Goal: Use online tool/utility: Utilize a website feature to perform a specific function

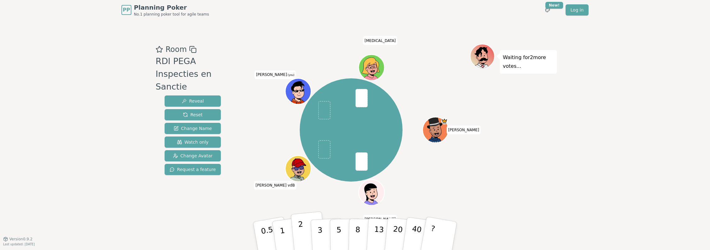
click at [299, 229] on p "2" at bounding box center [302, 237] width 8 height 34
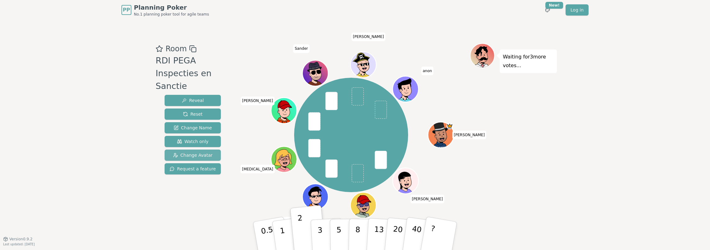
click at [197, 152] on span "Change Avatar" at bounding box center [193, 155] width 40 height 6
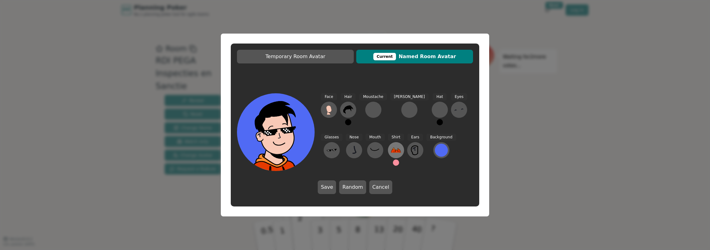
click at [391, 149] on icon at bounding box center [396, 150] width 10 height 5
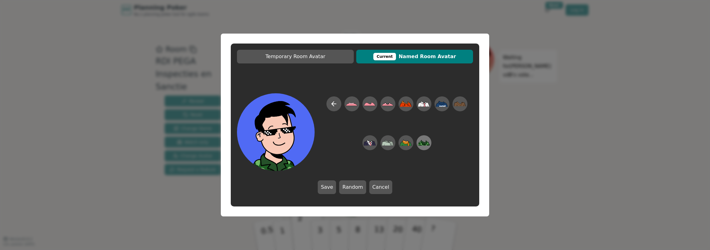
click at [425, 141] on icon at bounding box center [424, 143] width 12 height 14
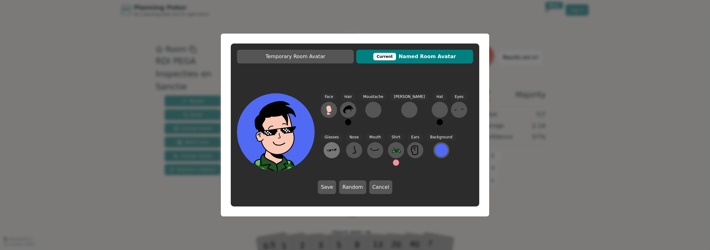
click at [337, 145] on icon at bounding box center [332, 150] width 10 height 10
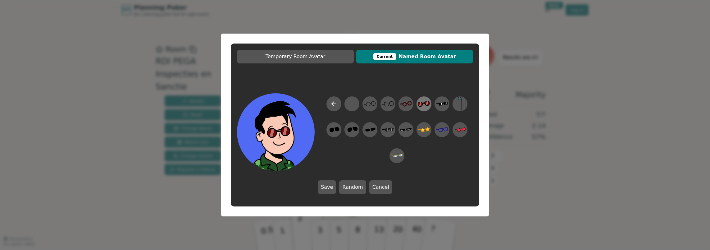
click at [428, 103] on icon at bounding box center [427, 103] width 2 height 4
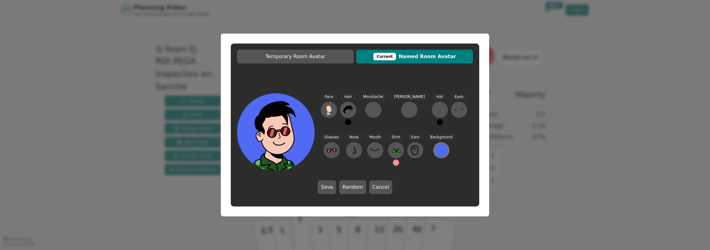
click at [435, 151] on div at bounding box center [441, 150] width 13 height 13
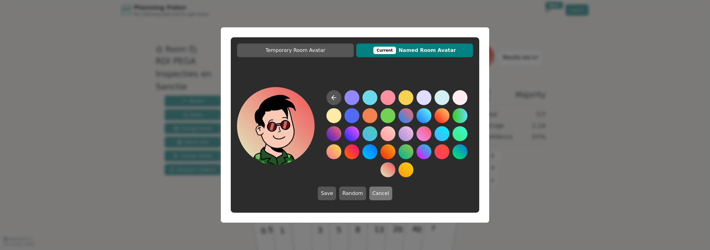
click at [377, 193] on button "Cancel" at bounding box center [380, 193] width 23 height 14
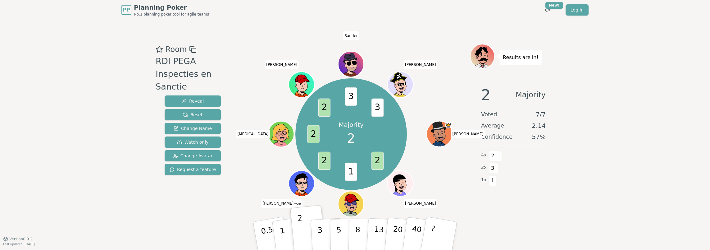
click at [297, 186] on icon at bounding box center [303, 187] width 12 height 4
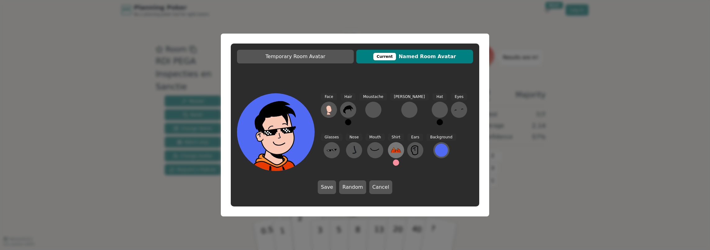
click at [391, 152] on icon at bounding box center [396, 150] width 10 height 5
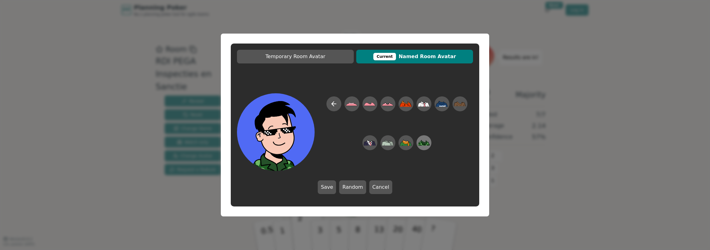
click at [428, 142] on icon at bounding box center [428, 142] width 1 height 1
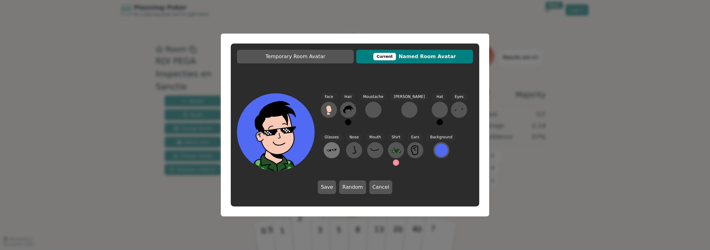
click at [337, 145] on icon at bounding box center [332, 150] width 10 height 10
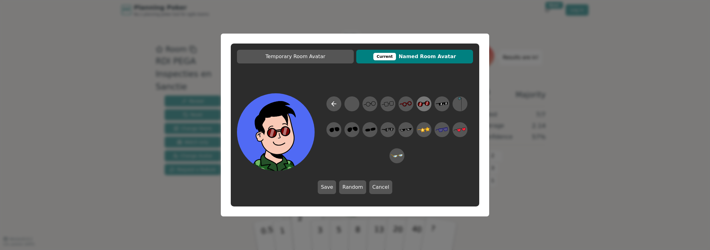
click at [422, 105] on icon at bounding box center [422, 105] width 2 height 4
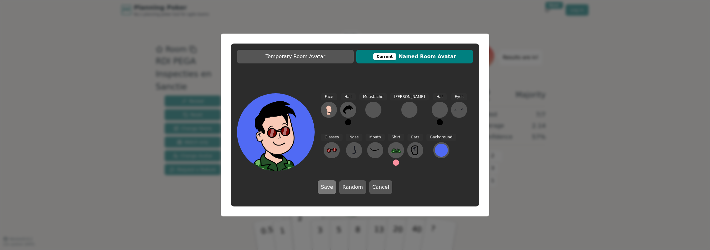
click at [328, 188] on button "Save" at bounding box center [327, 187] width 18 height 14
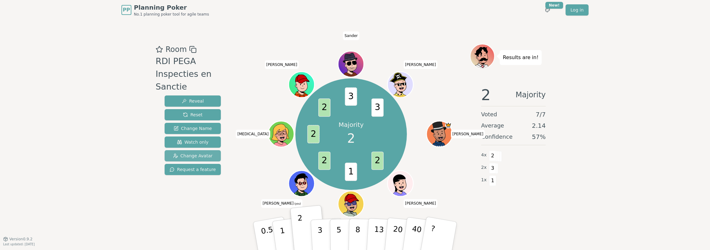
click at [198, 153] on span "Change Avatar" at bounding box center [193, 156] width 40 height 6
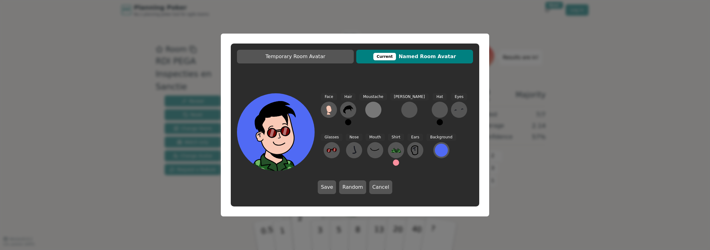
click at [370, 112] on div at bounding box center [373, 110] width 10 height 10
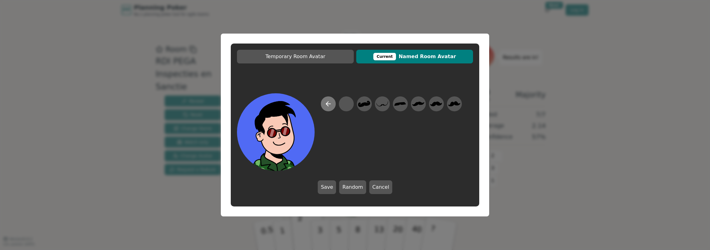
click at [328, 107] on button at bounding box center [328, 103] width 15 height 15
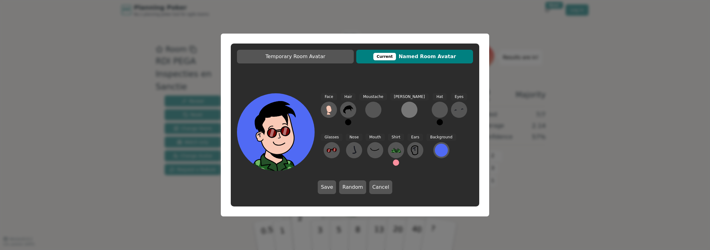
click at [404, 112] on div at bounding box center [409, 110] width 10 height 10
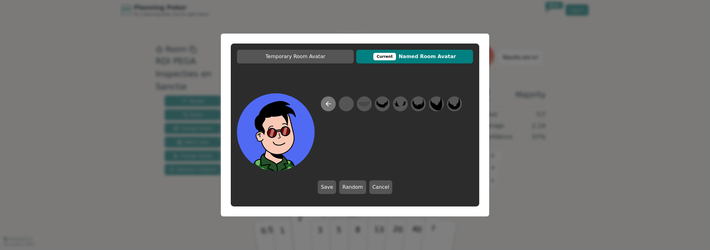
click at [327, 107] on icon at bounding box center [328, 103] width 7 height 7
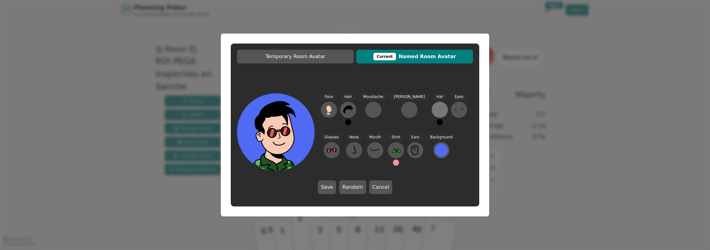
click at [435, 111] on div at bounding box center [440, 110] width 10 height 10
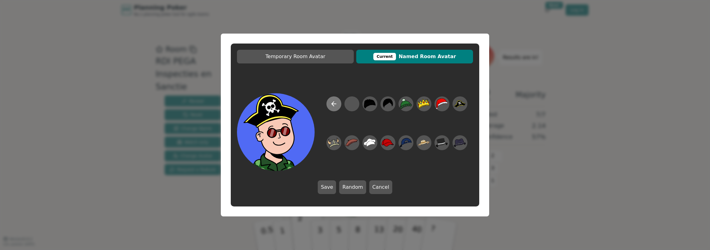
click at [331, 106] on icon at bounding box center [333, 103] width 7 height 7
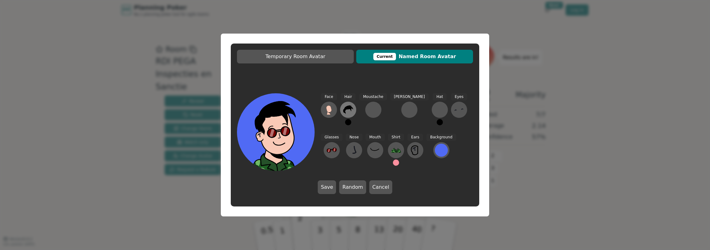
click at [350, 109] on icon at bounding box center [350, 109] width 1 height 2
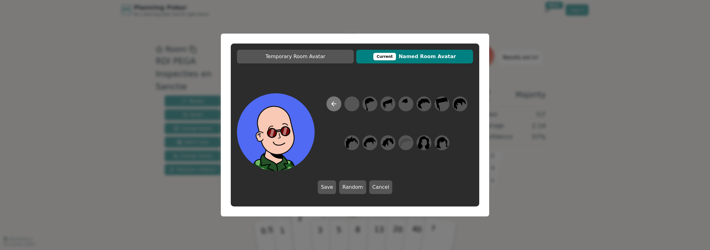
click at [338, 107] on button at bounding box center [333, 103] width 15 height 15
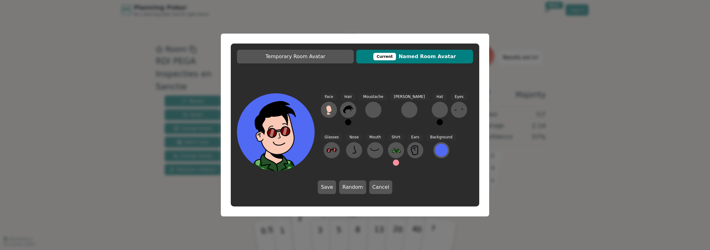
click at [377, 186] on button "Cancel" at bounding box center [380, 187] width 23 height 14
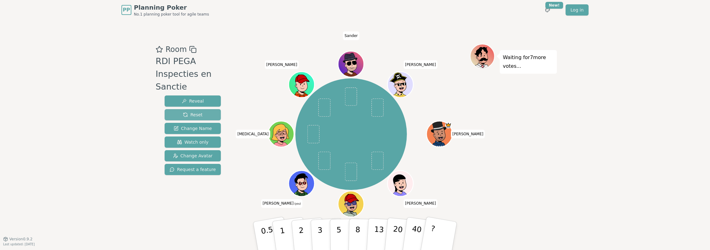
click at [194, 112] on span "Reset" at bounding box center [193, 115] width 20 height 6
click at [292, 227] on button "2" at bounding box center [308, 235] width 35 height 49
click at [289, 226] on button "1" at bounding box center [289, 236] width 37 height 50
